Goal: Information Seeking & Learning: Learn about a topic

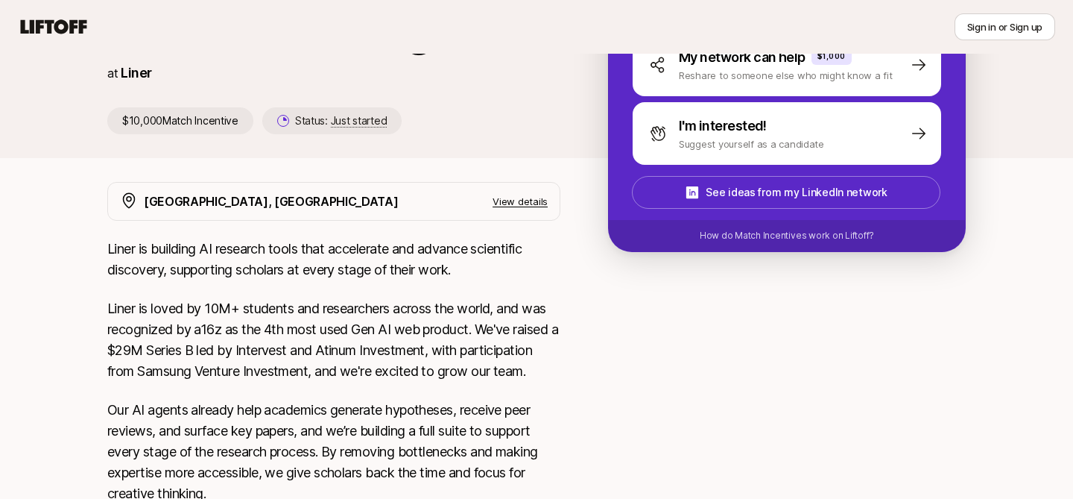
scroll to position [203, 0]
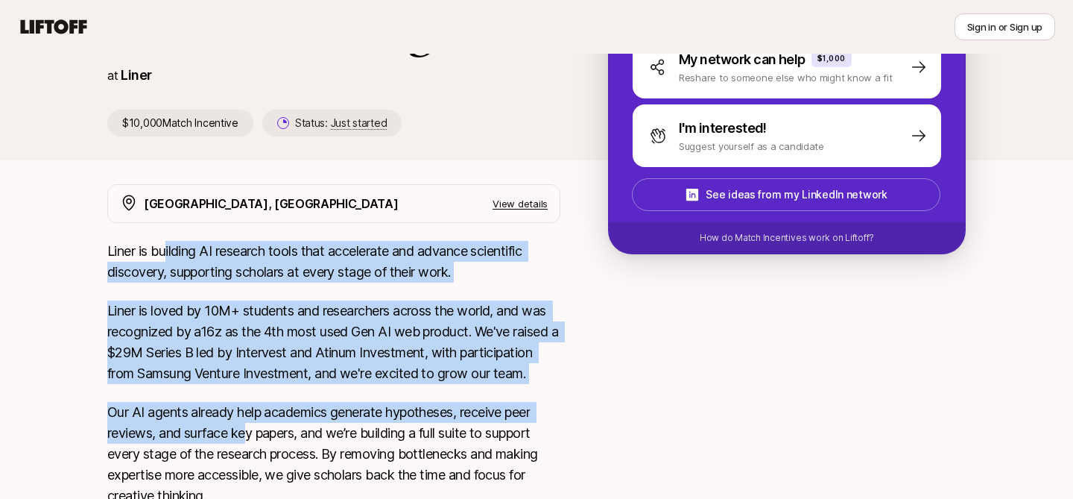
drag, startPoint x: 167, startPoint y: 259, endPoint x: 253, endPoint y: 443, distance: 202.4
click at [253, 443] on p "Our AI agents already help academics generate hypotheses, receive peer reviews,…" at bounding box center [333, 454] width 453 height 104
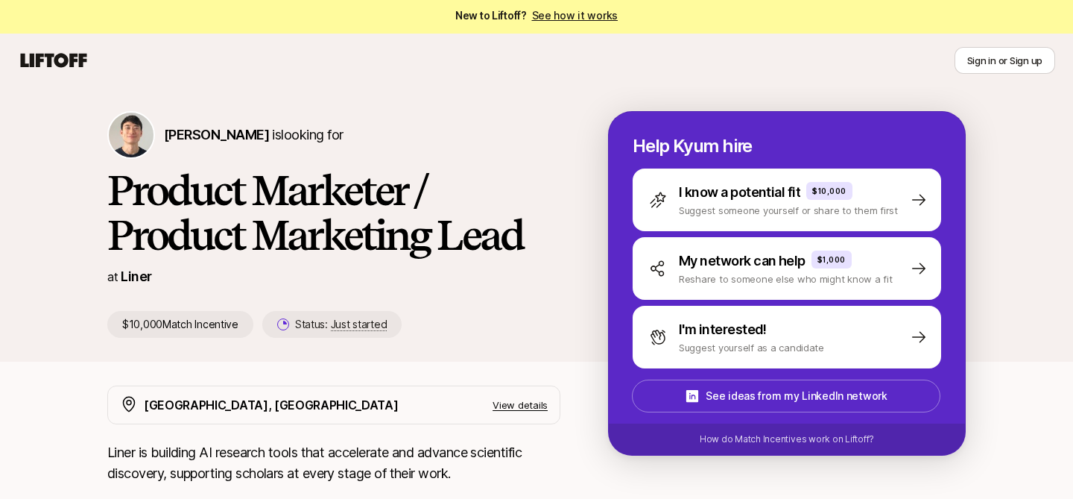
scroll to position [6, 0]
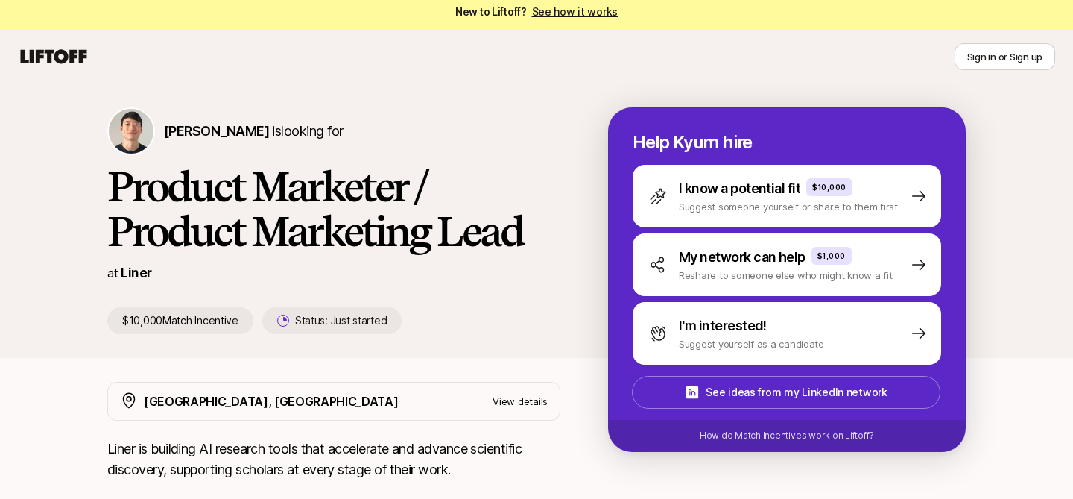
click at [102, 140] on div "[PERSON_NAME] is looking for Product Marketer / Product Marketing Lead at Liner…" at bounding box center [536, 232] width 894 height 250
click at [129, 137] on img at bounding box center [131, 131] width 45 height 45
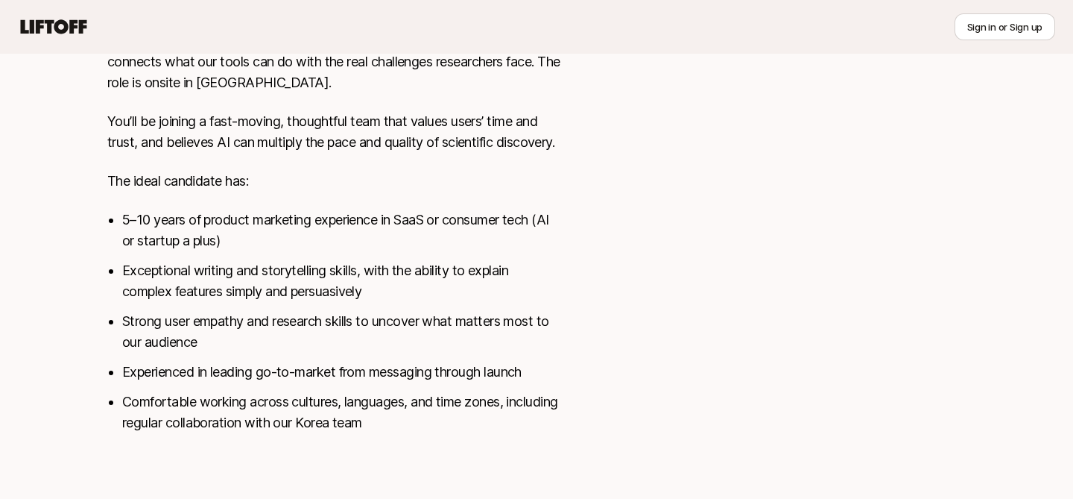
scroll to position [0, 0]
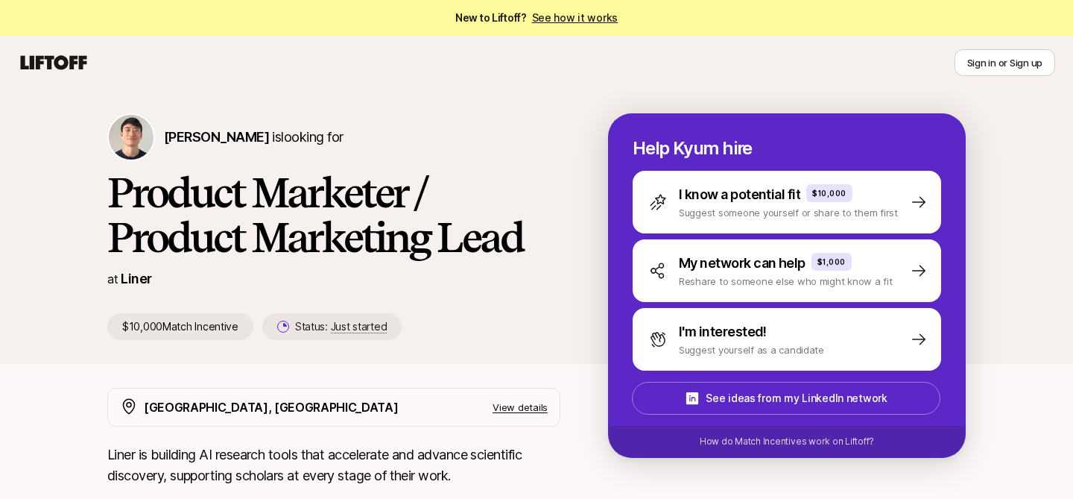
click at [523, 405] on p "View details" at bounding box center [520, 407] width 55 height 15
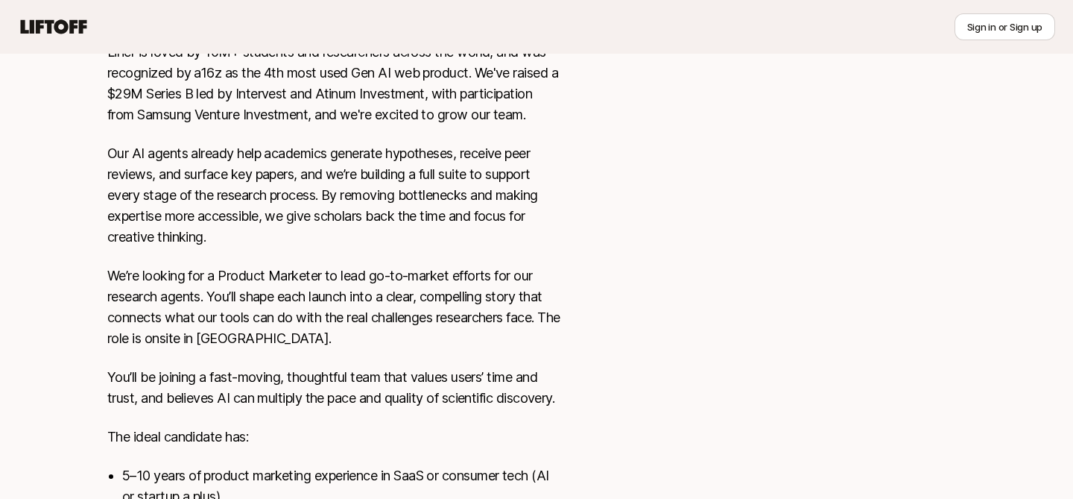
scroll to position [763, 0]
